Goal: Find specific page/section: Find specific page/section

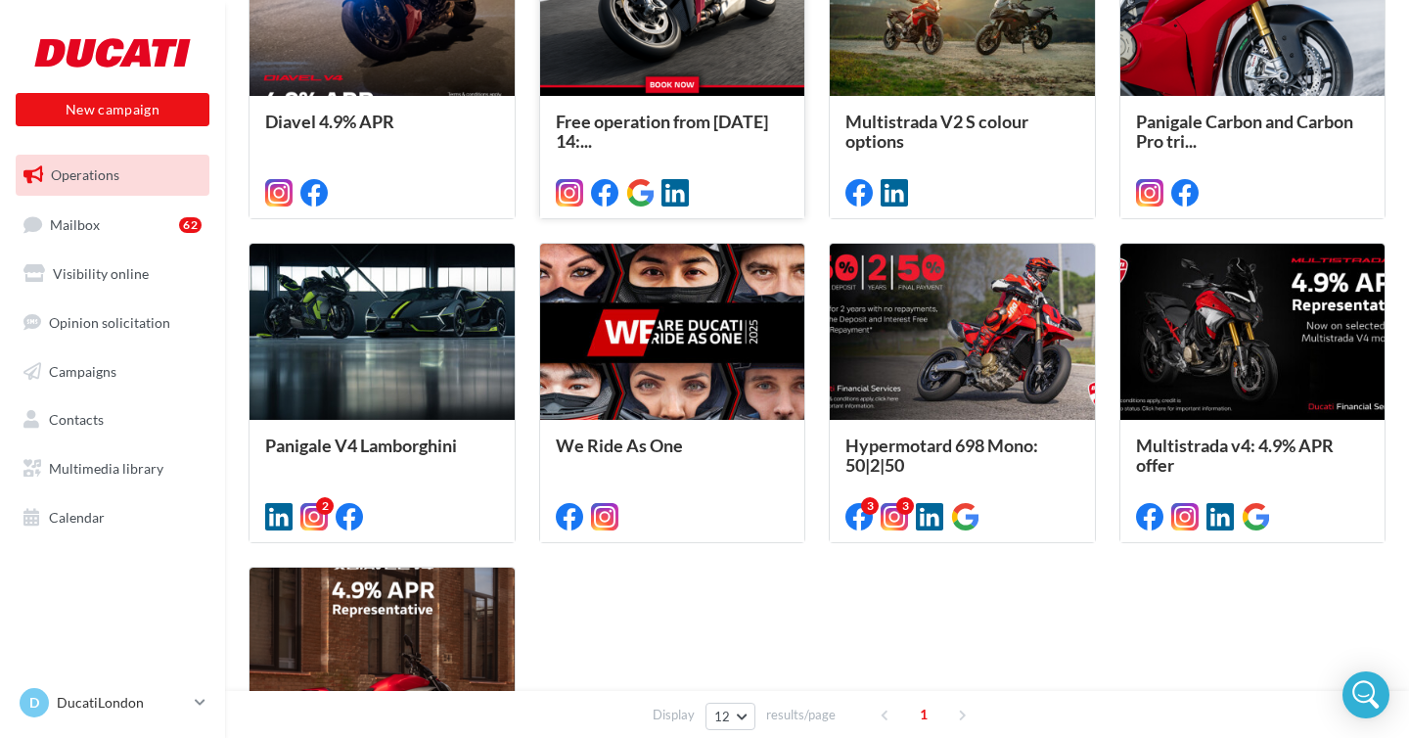
scroll to position [575, 0]
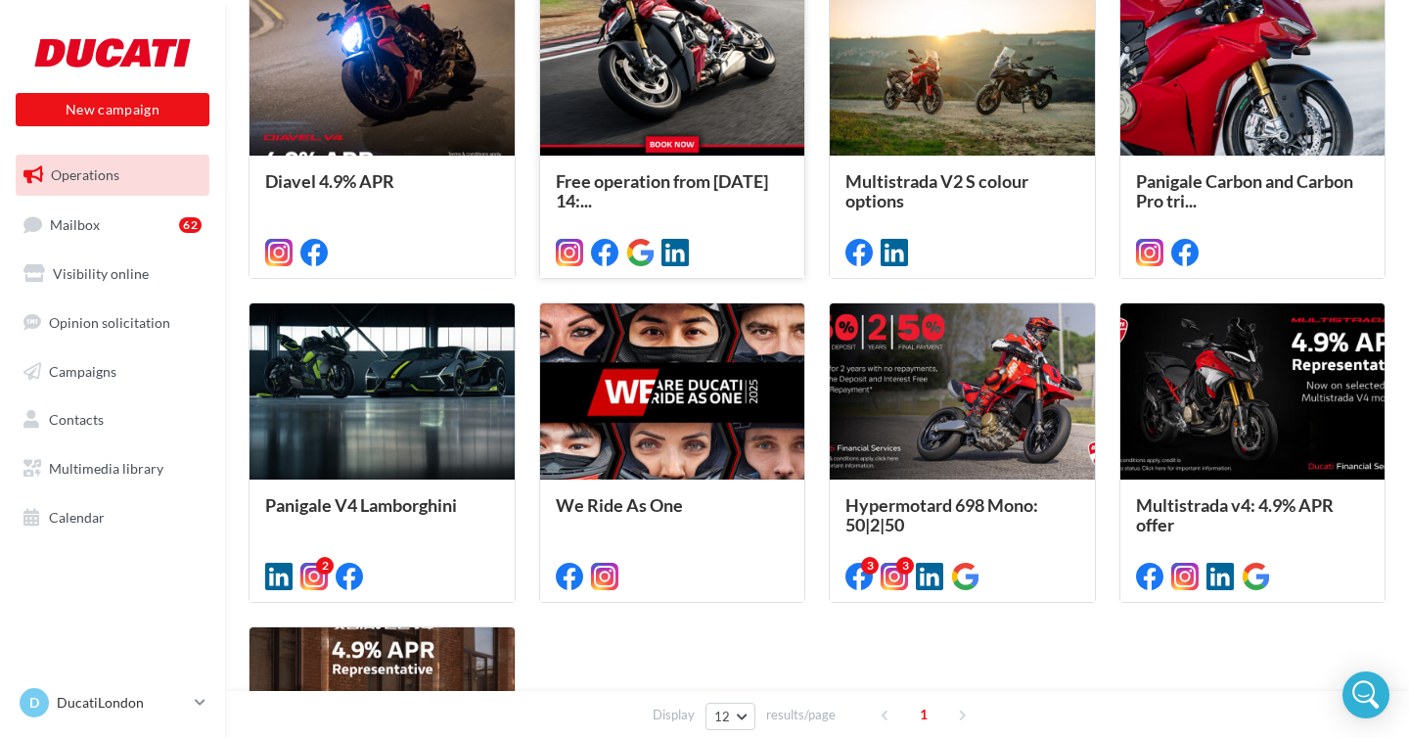
click at [784, 495] on div "We Ride As One PLEASE EDIT SOCIAL POST COPY TO SUIT YOUR LOCAL WE RIDE AS ONE E…" at bounding box center [673, 539] width 234 height 89
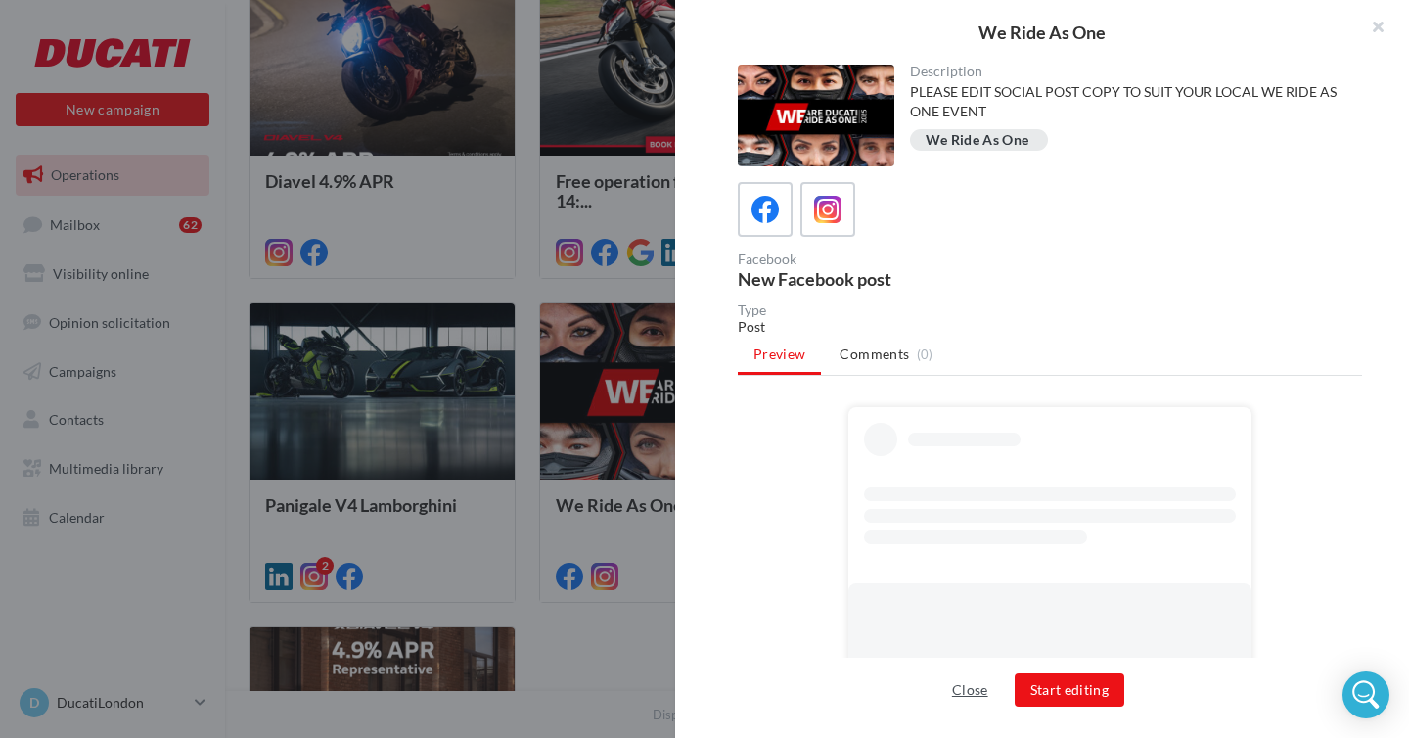
click at [978, 684] on button "Close" at bounding box center [970, 689] width 52 height 23
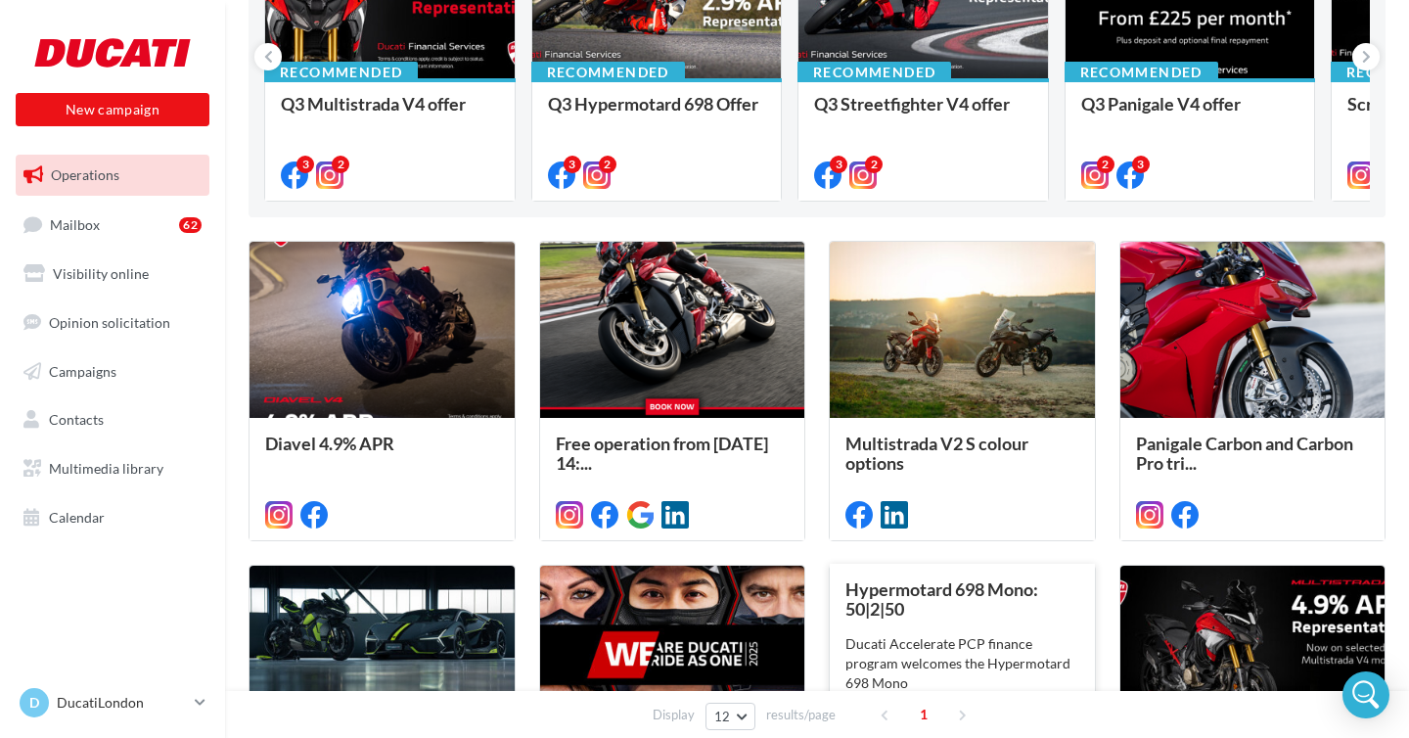
scroll to position [0, 0]
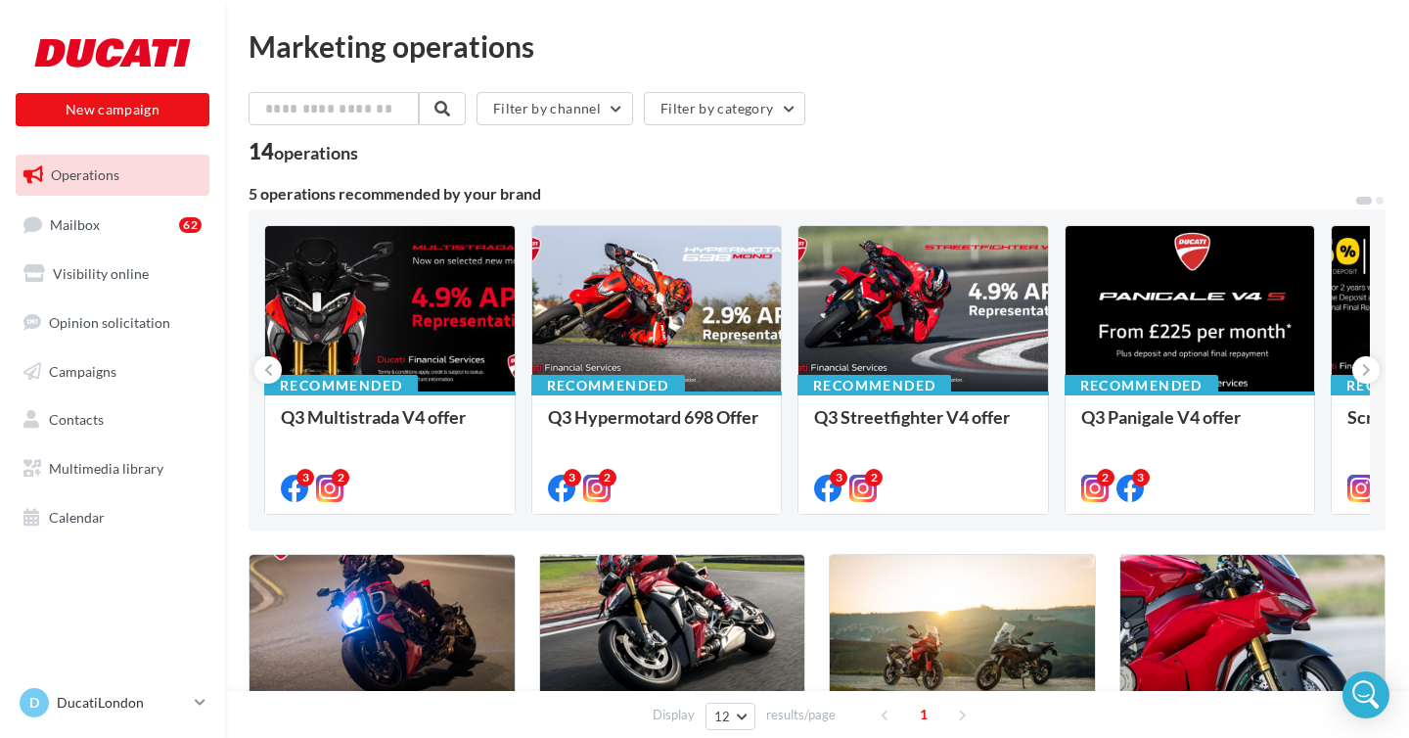
click at [1366, 361] on icon at bounding box center [1366, 370] width 9 height 20
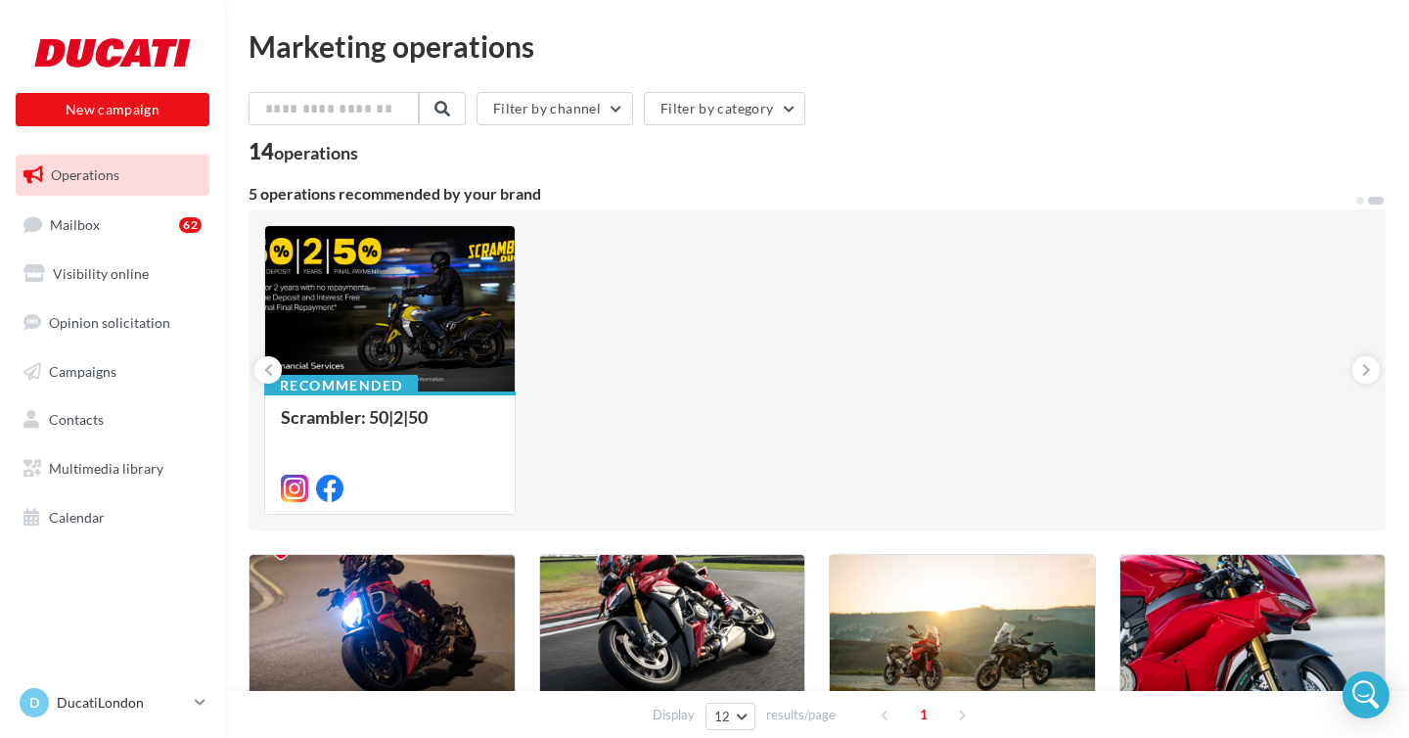
click at [1075, 160] on div "14 operations" at bounding box center [817, 153] width 1137 height 25
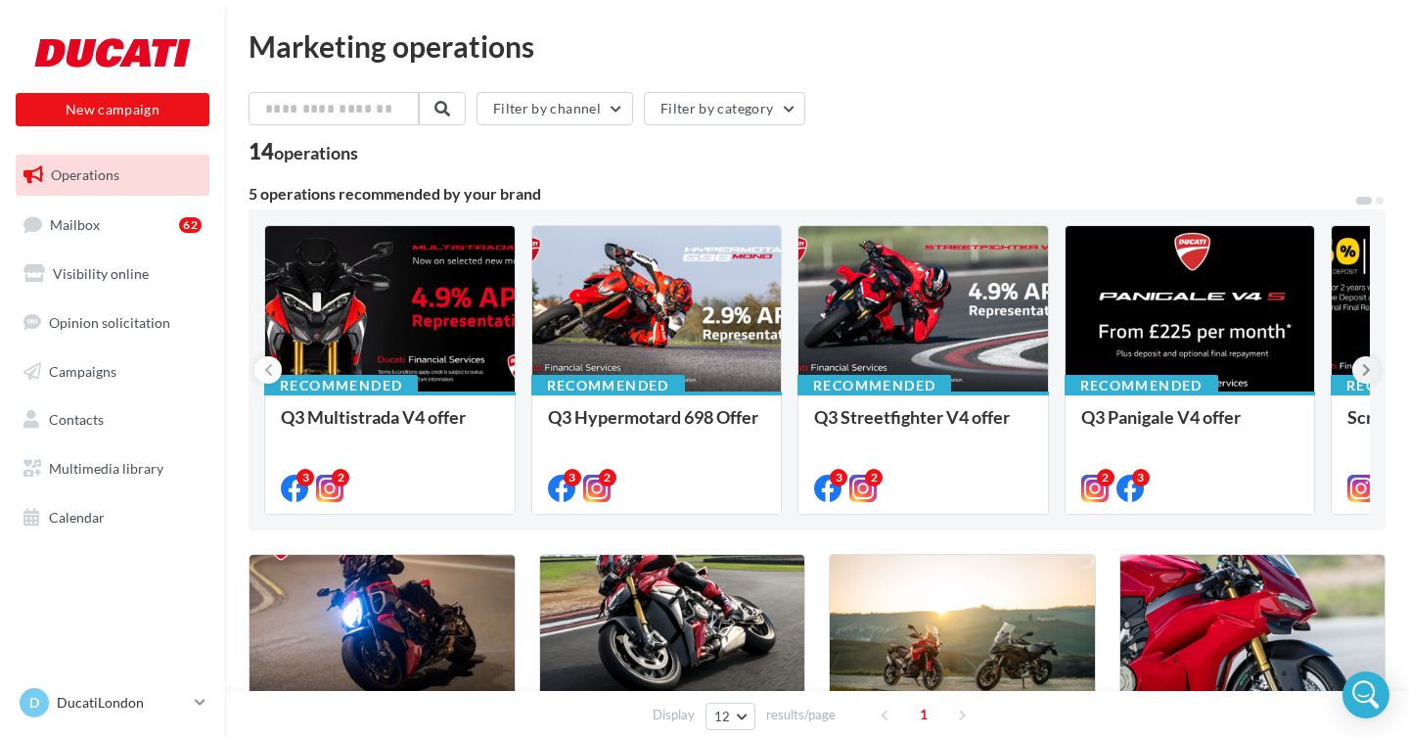
click at [1364, 369] on icon at bounding box center [1366, 370] width 9 height 20
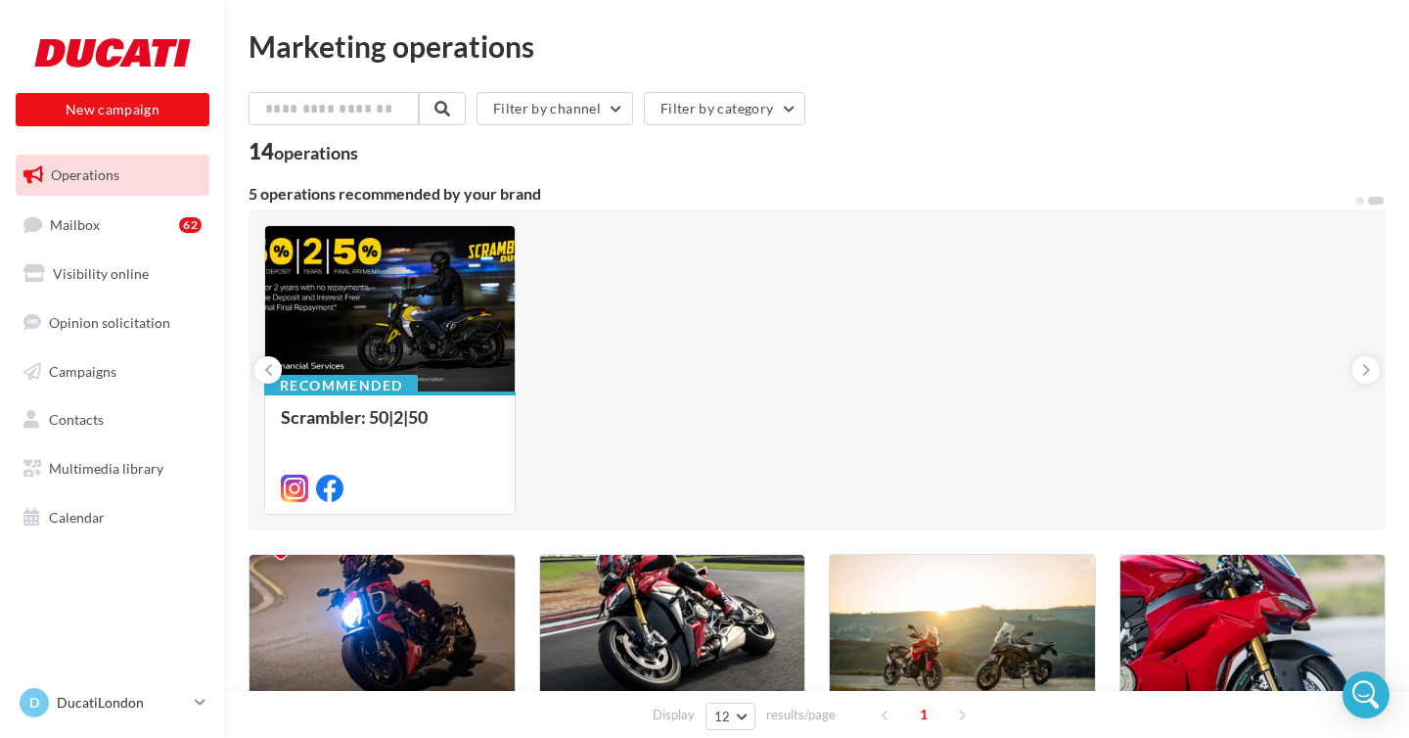
click at [1099, 112] on div "Filter by channel Filter by category" at bounding box center [817, 112] width 1137 height 41
